Goal: Task Accomplishment & Management: Use online tool/utility

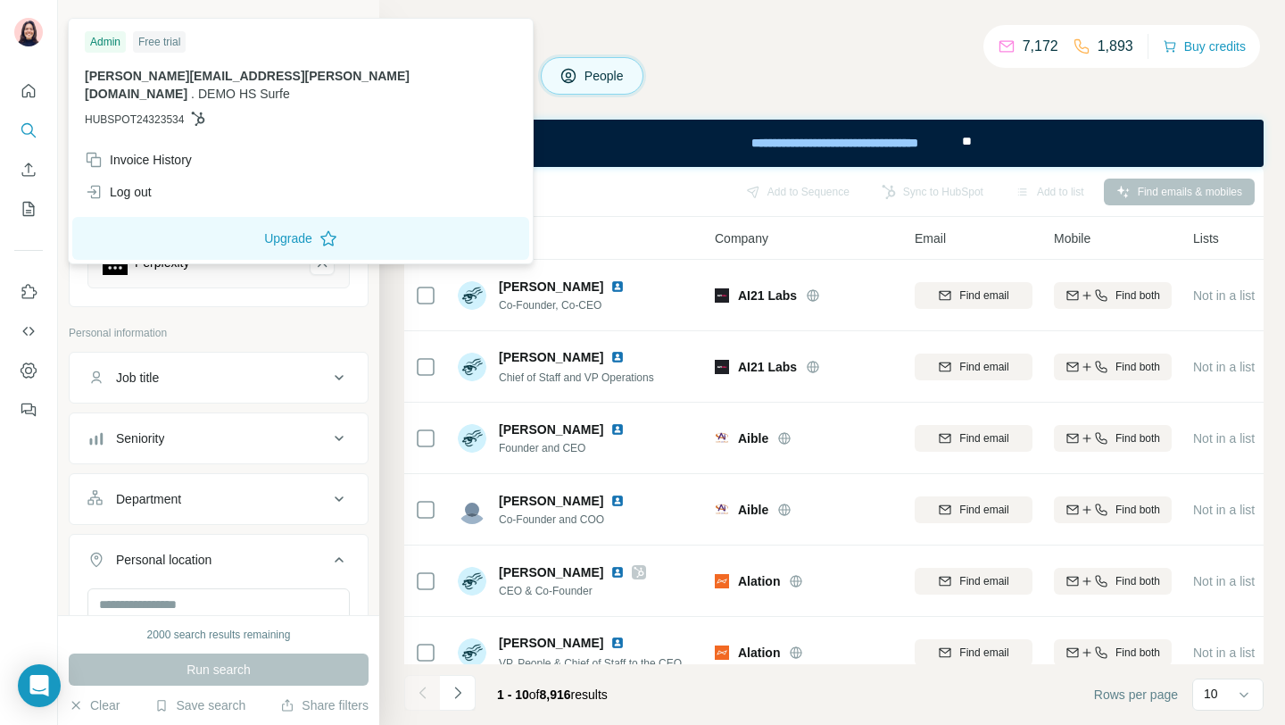
scroll to position [8833, 0]
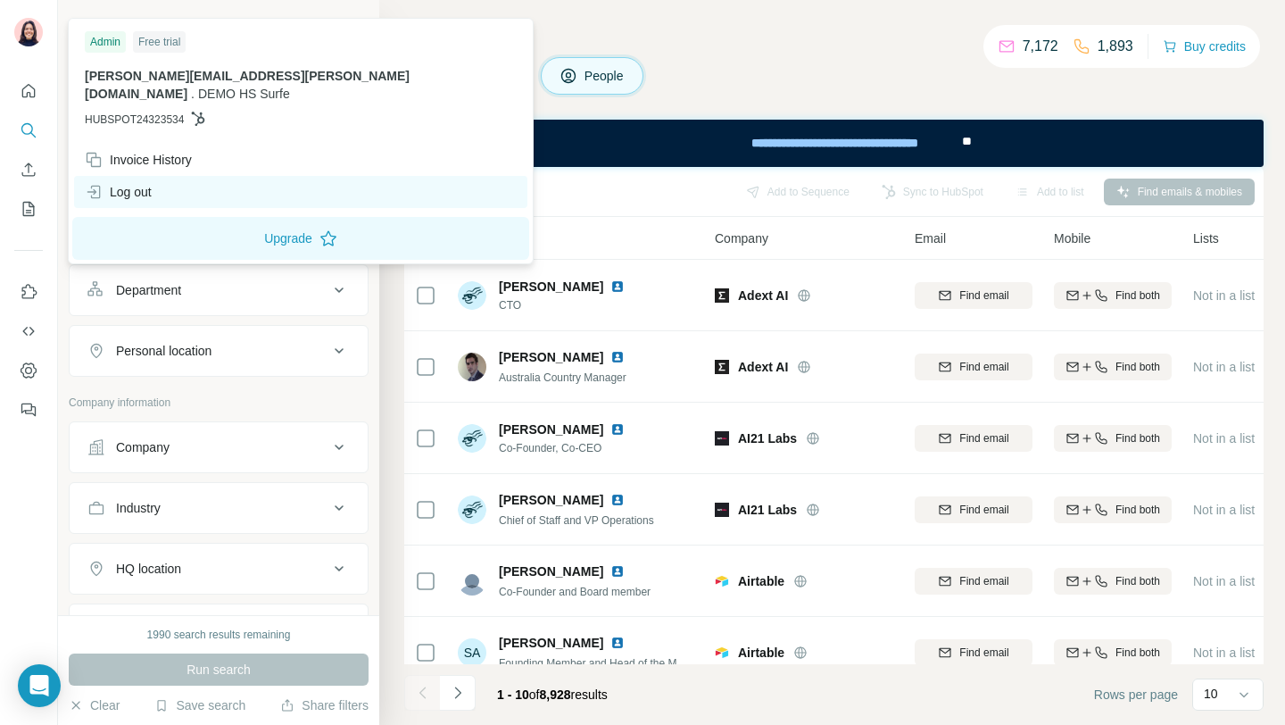
click at [112, 183] on div "Log out" at bounding box center [118, 192] width 67 height 18
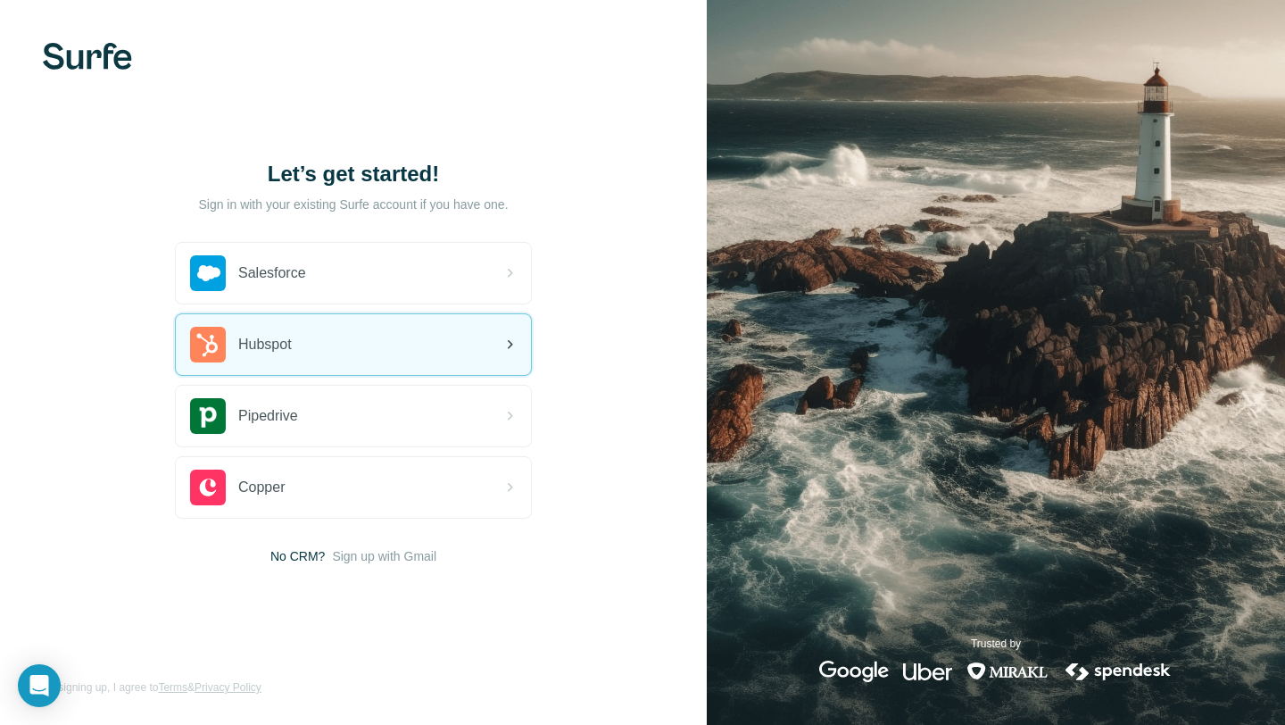
click at [311, 347] on div "Hubspot" at bounding box center [353, 344] width 355 height 61
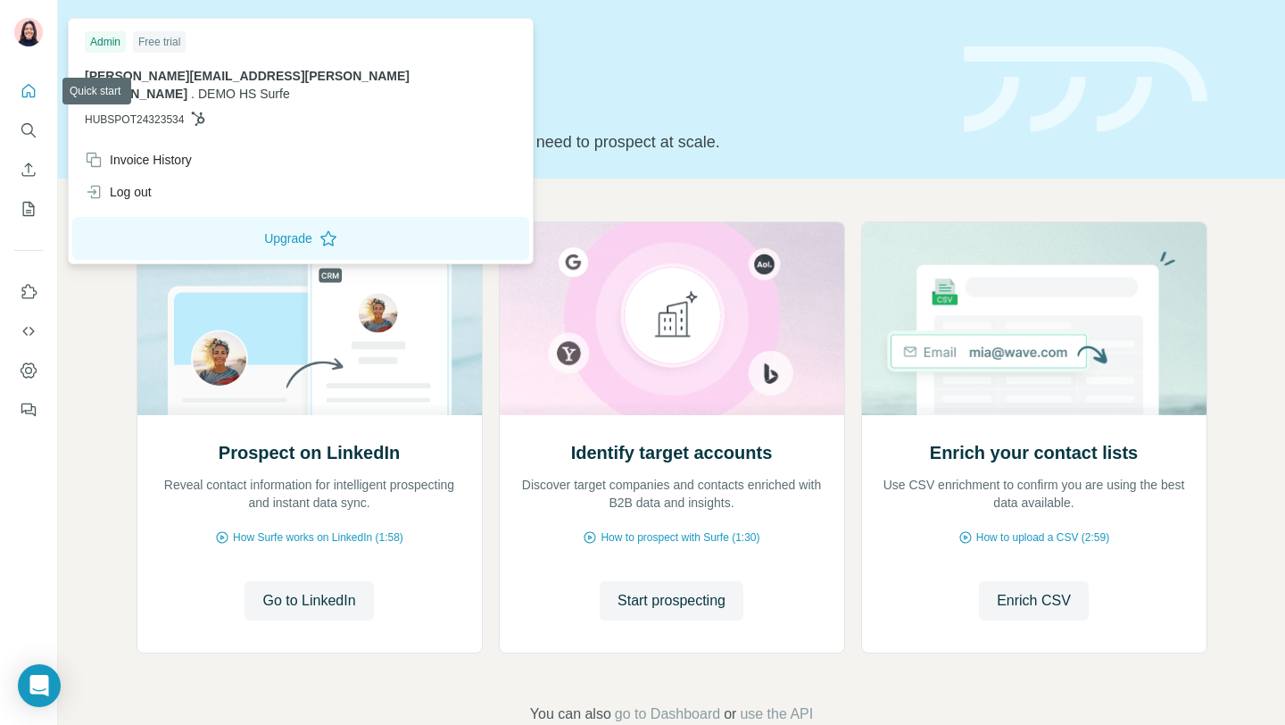
click at [30, 98] on icon "Quick start" at bounding box center [29, 91] width 18 height 18
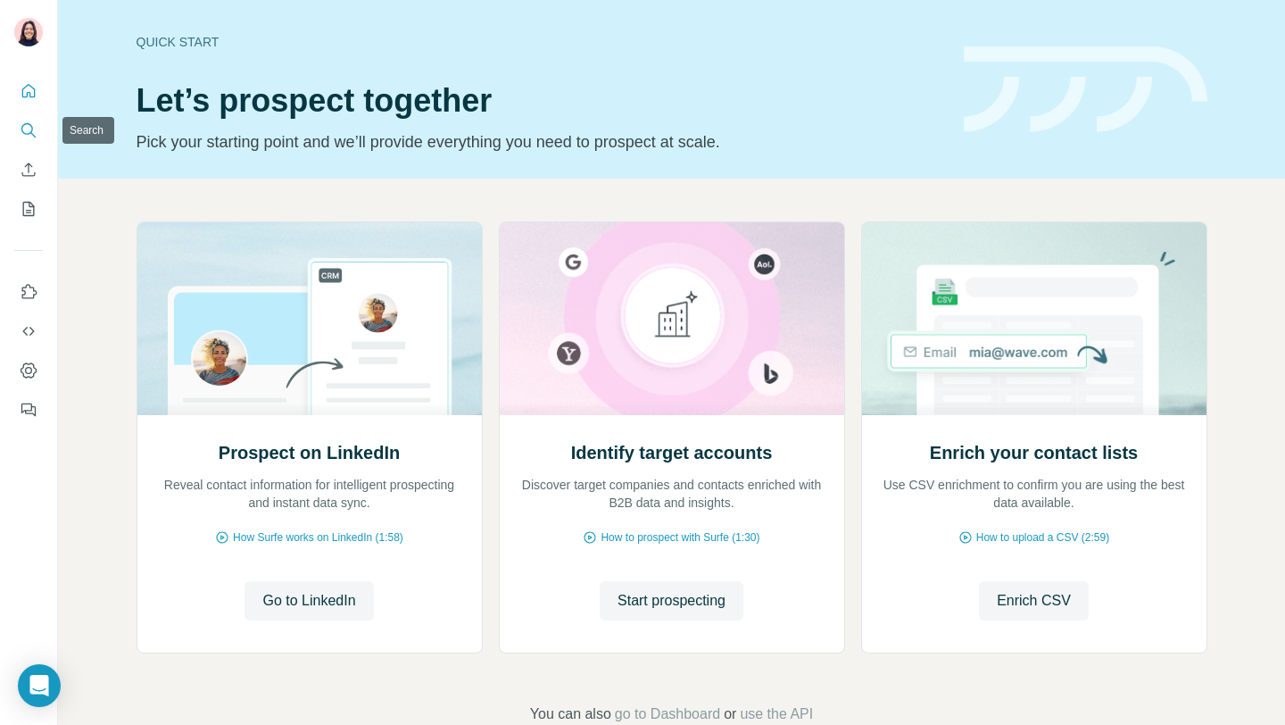
click at [29, 129] on icon "Search" at bounding box center [29, 130] width 18 height 18
